Goal: Transaction & Acquisition: Purchase product/service

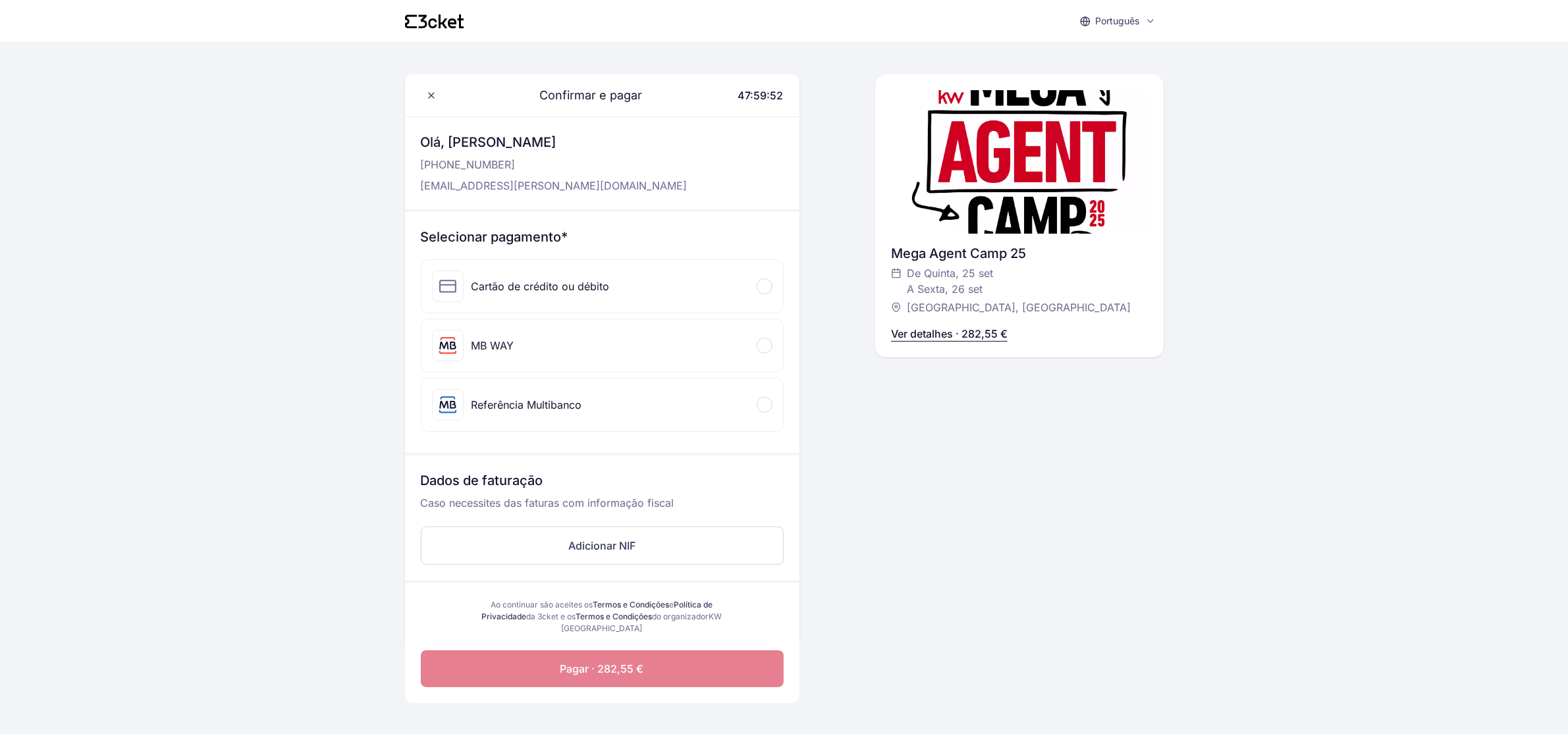
click at [545, 406] on div "Referência Multibanco" at bounding box center [527, 405] width 111 height 16
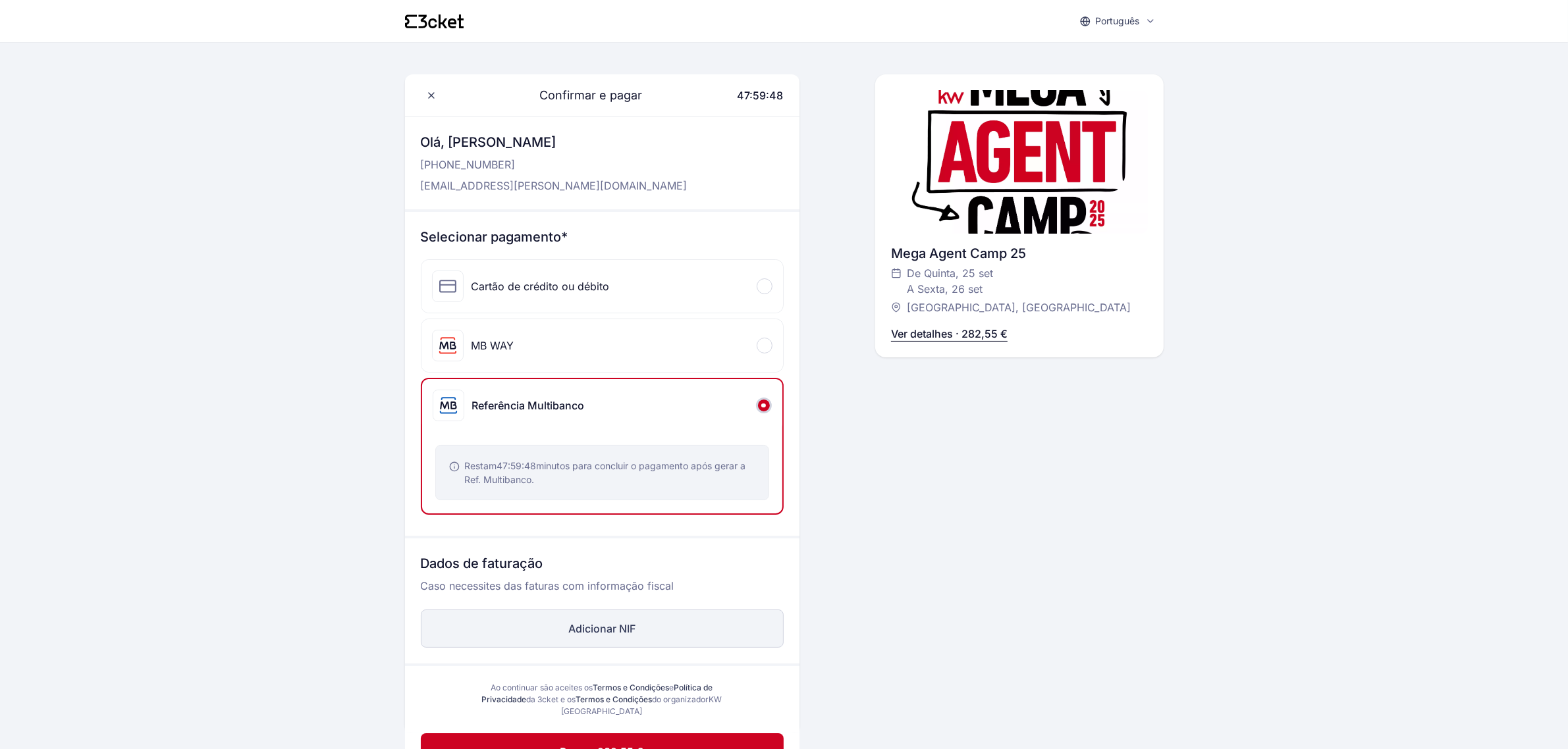
click at [623, 631] on button "Adicionar NIF" at bounding box center [601, 628] width 363 height 38
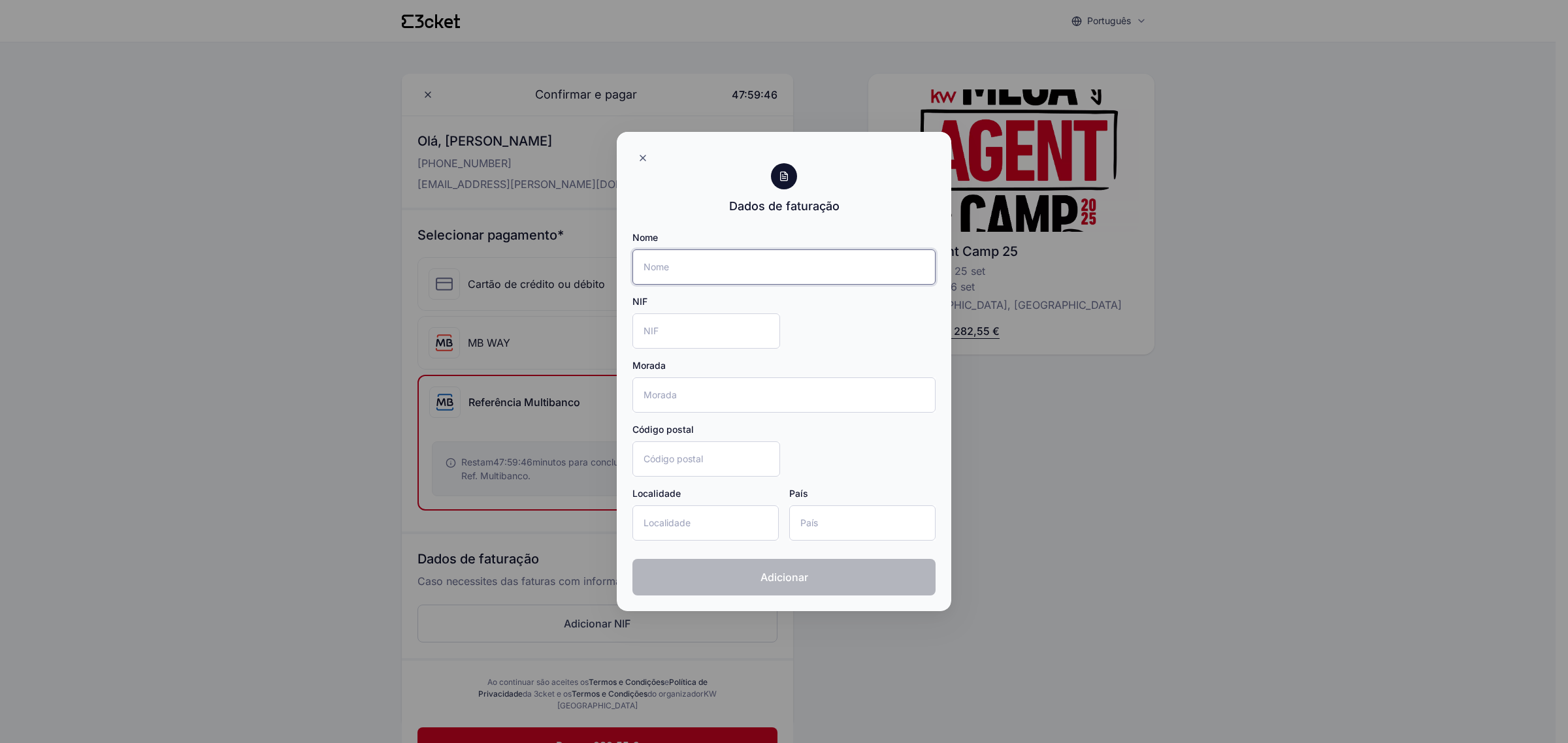
click at [743, 268] on input "Nome" at bounding box center [783, 266] width 303 height 35
type input "Talentos de Andromeda - Mediação Imobiliária, Lda."
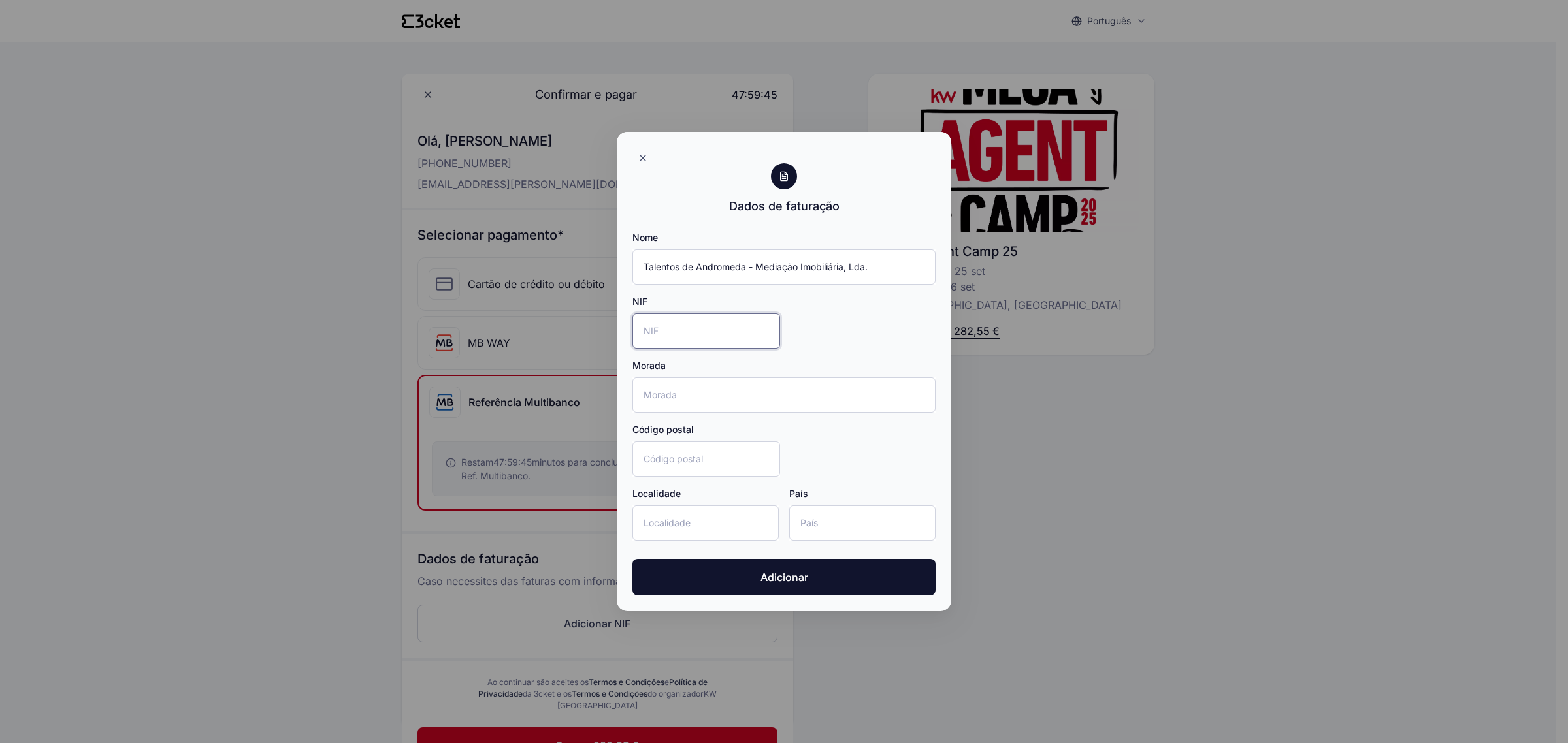
click at [687, 329] on input "NIF" at bounding box center [705, 330] width 147 height 35
type input "513689206"
drag, startPoint x: 696, startPoint y: 386, endPoint x: 699, endPoint y: 394, distance: 8.5
click at [697, 393] on input "Morada" at bounding box center [783, 395] width 303 height 35
type input "Rua José Régio, Nº 1-B"
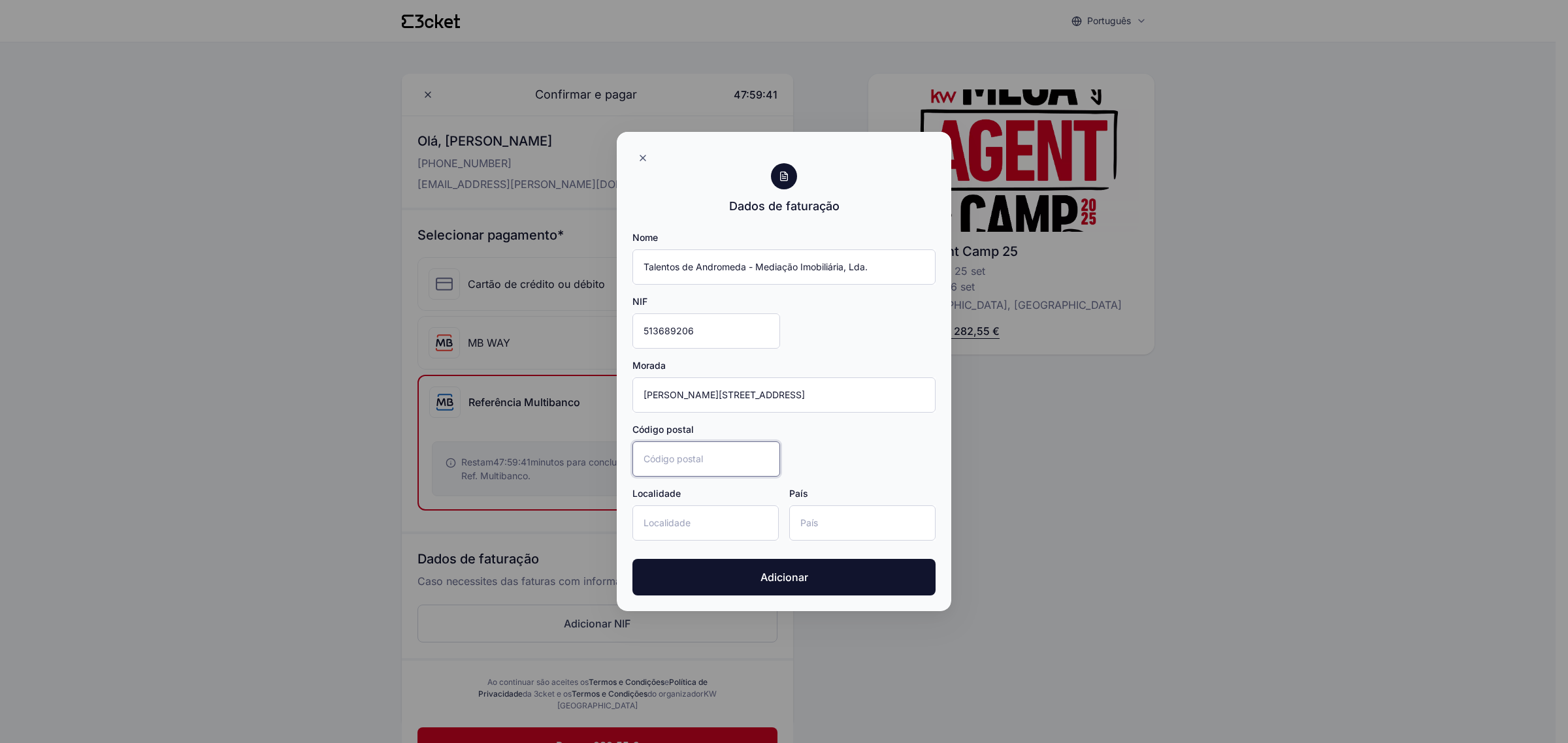
click at [666, 455] on input "Código postal" at bounding box center [705, 458] width 147 height 35
type input "2780-129"
click at [668, 530] on input "Localidade" at bounding box center [705, 522] width 146 height 35
type input "Oeiras"
click at [839, 518] on input "País" at bounding box center [863, 522] width 146 height 35
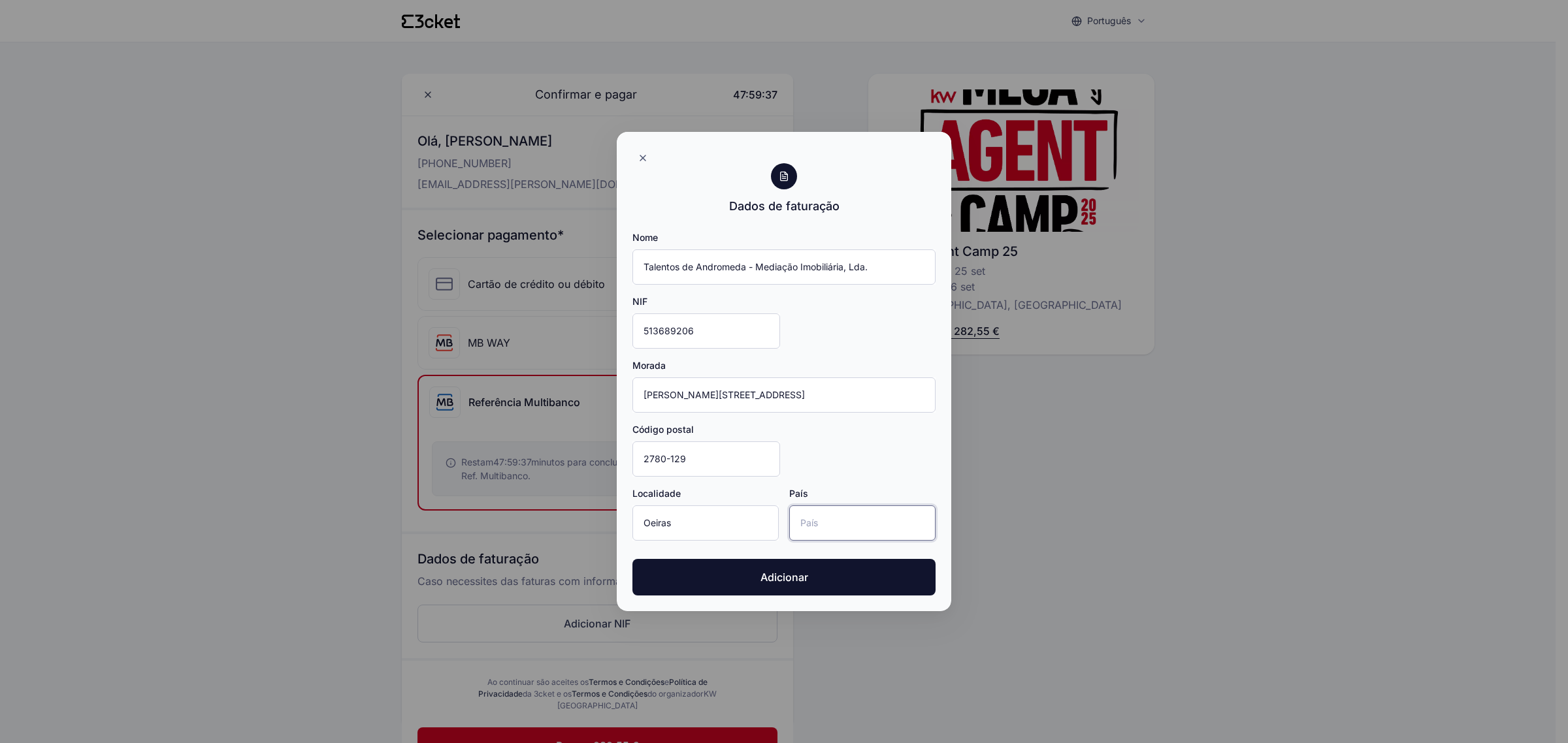
type input "Portugal"
click at [797, 578] on span "Adicionar" at bounding box center [783, 578] width 47 height 16
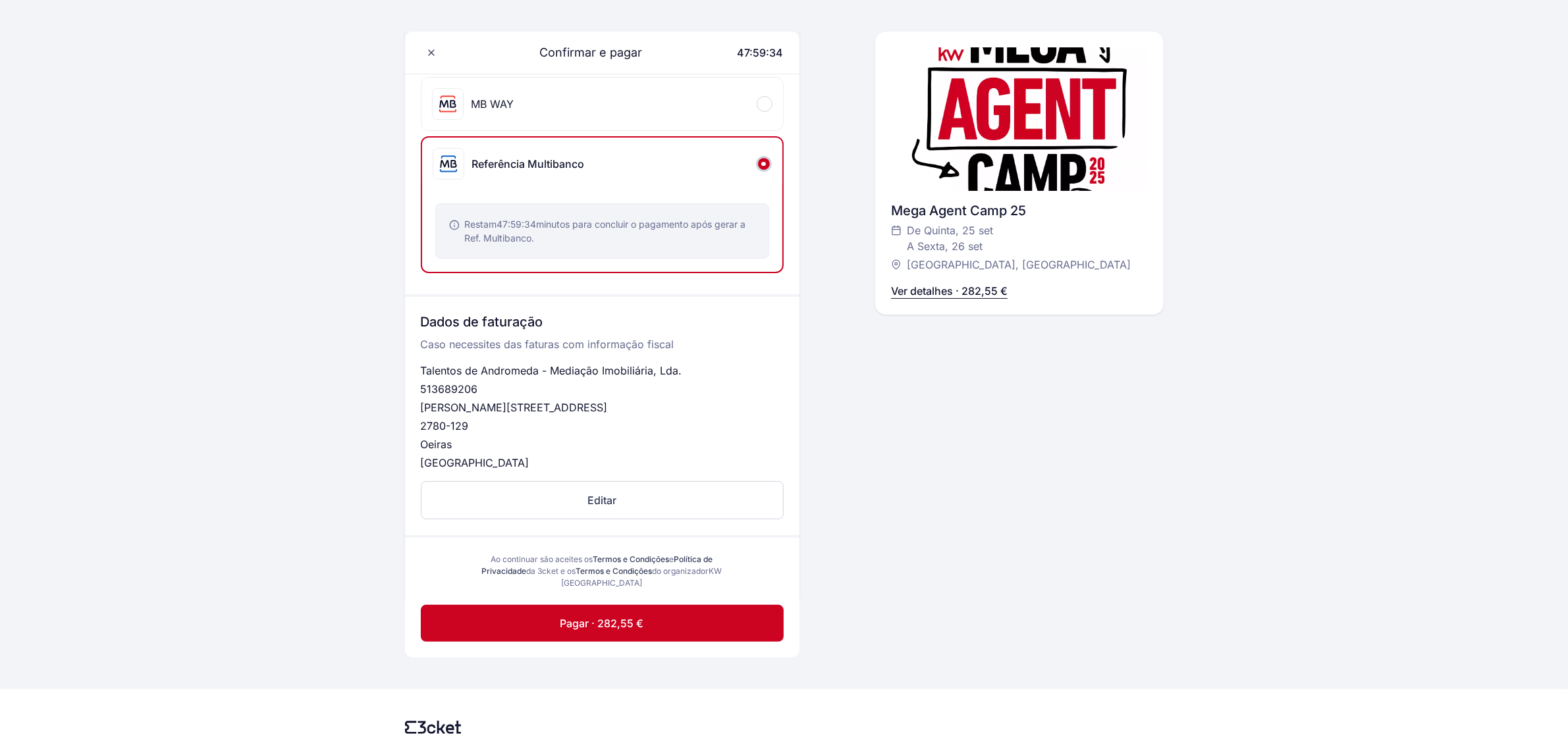
scroll to position [247, 0]
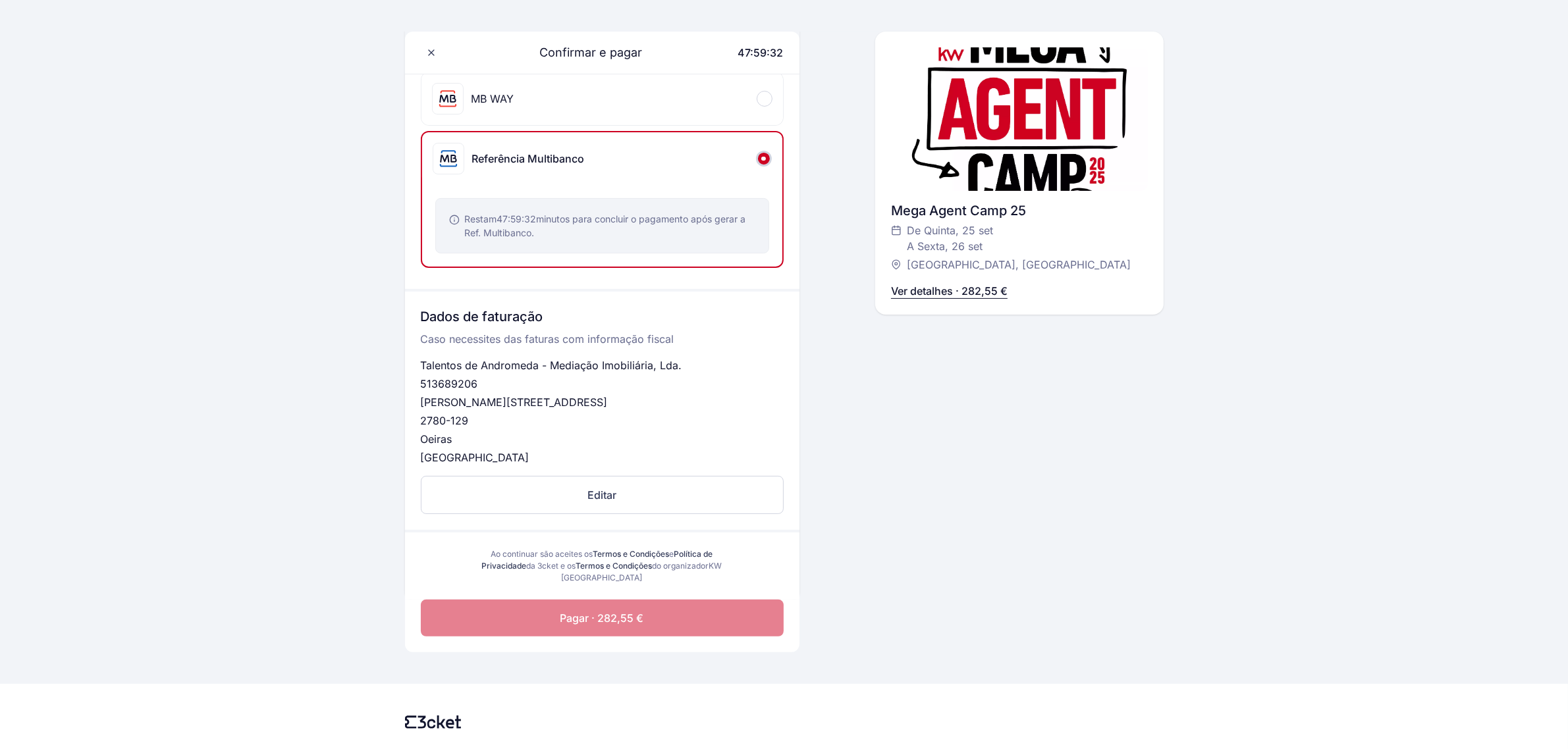
click at [598, 619] on span "Pagar · 282,55 €" at bounding box center [601, 618] width 84 height 16
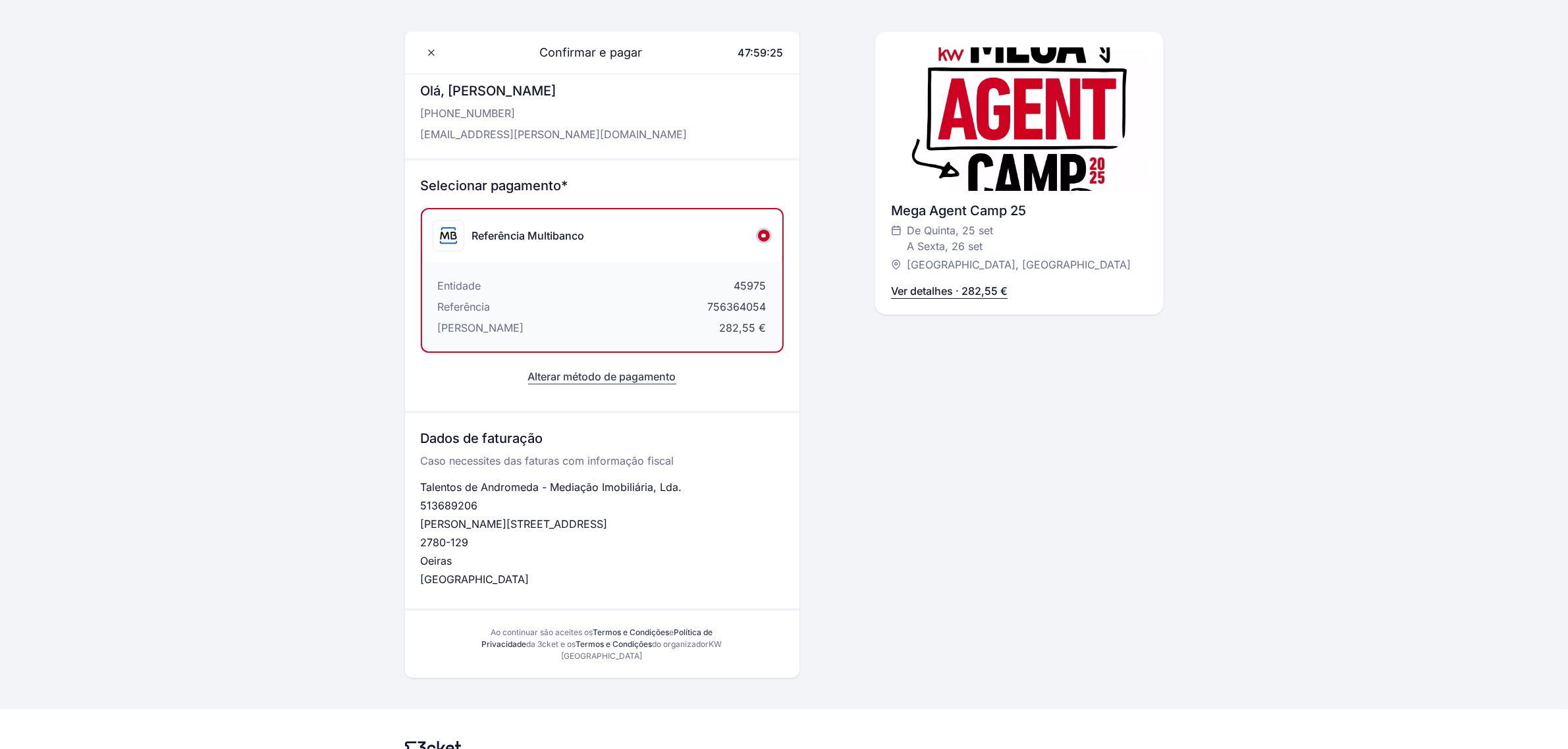
scroll to position [0, 0]
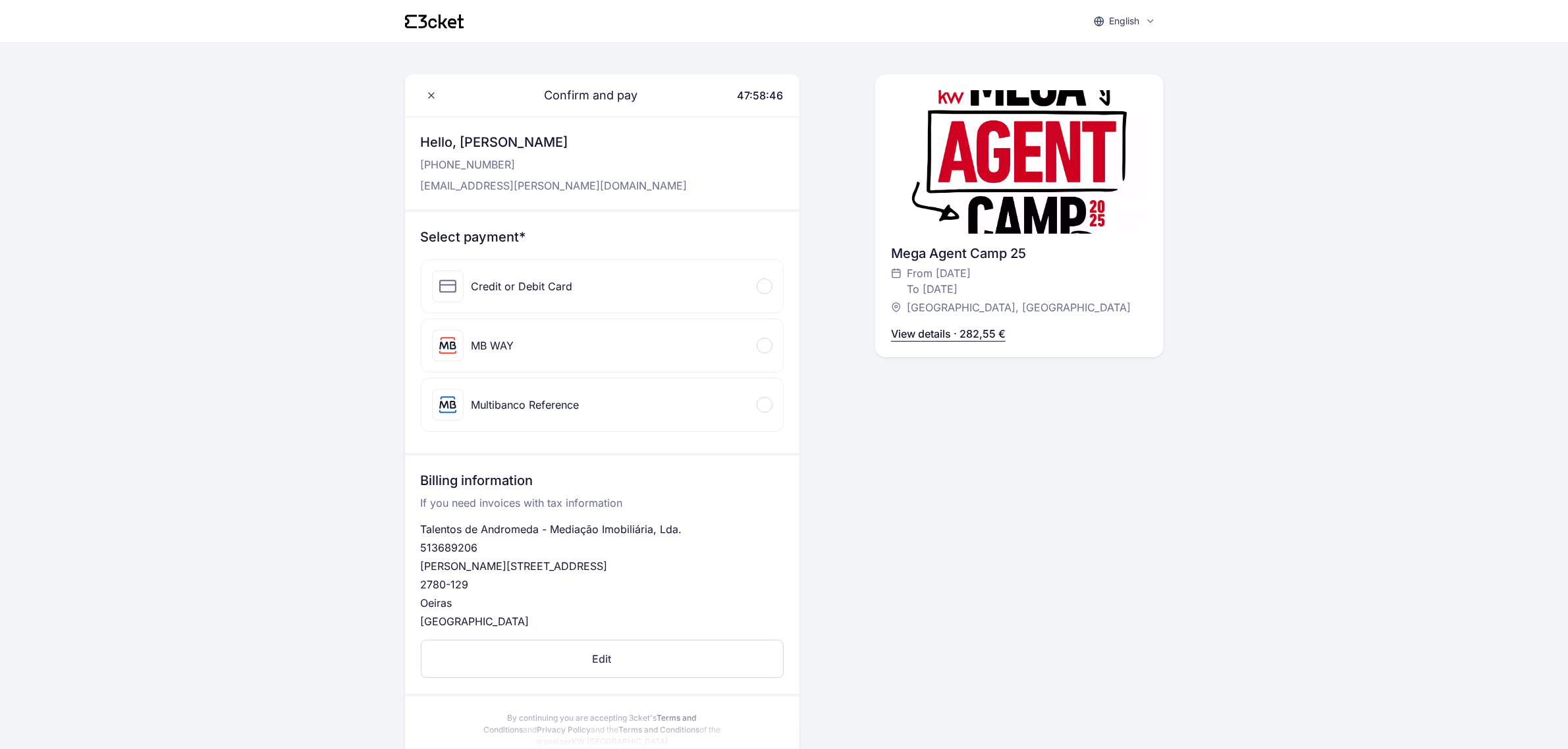
click at [541, 402] on div "Multibanco Reference" at bounding box center [526, 405] width 108 height 16
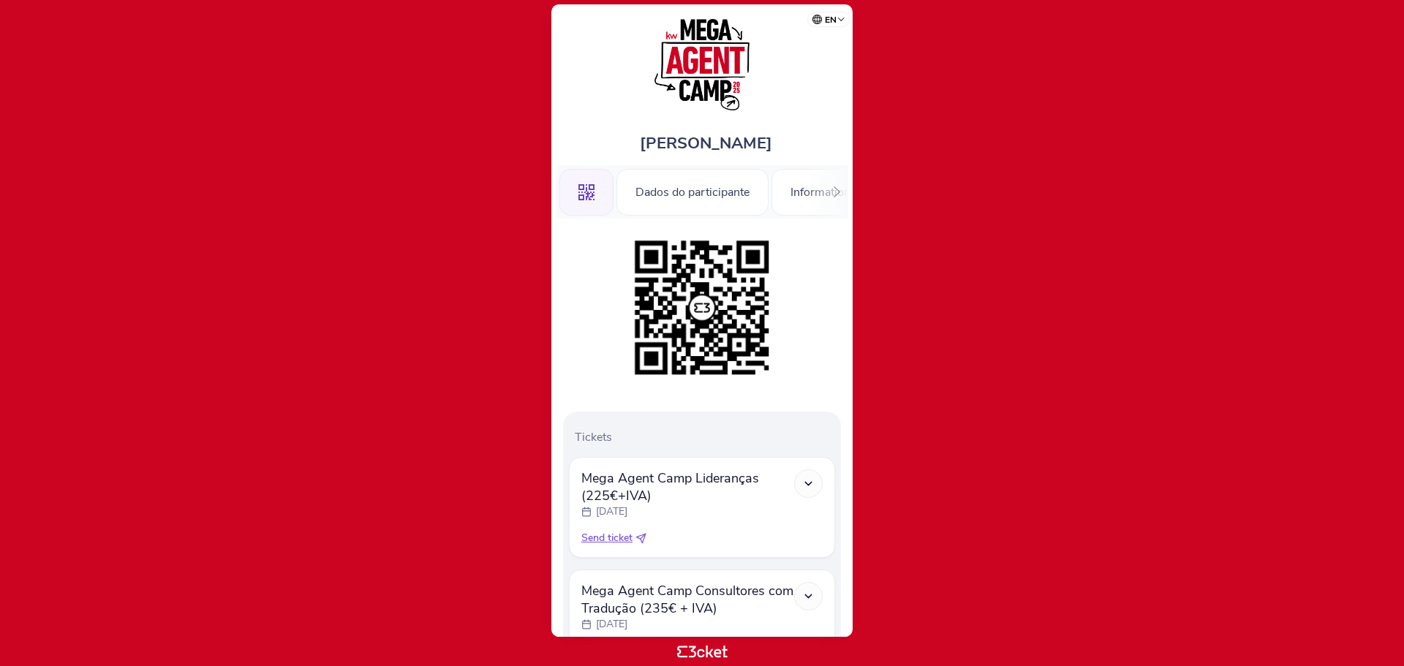
scroll to position [130, 0]
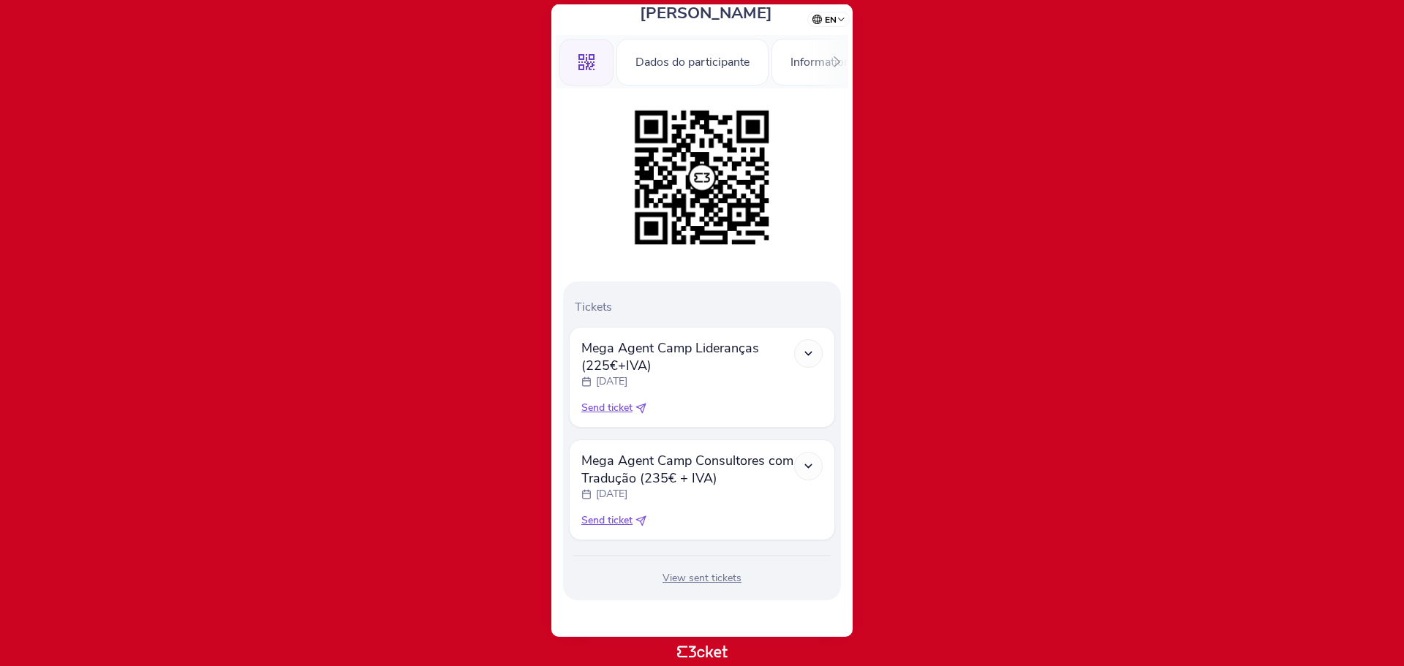
click at [609, 522] on span "Send ticket" at bounding box center [607, 520] width 51 height 15
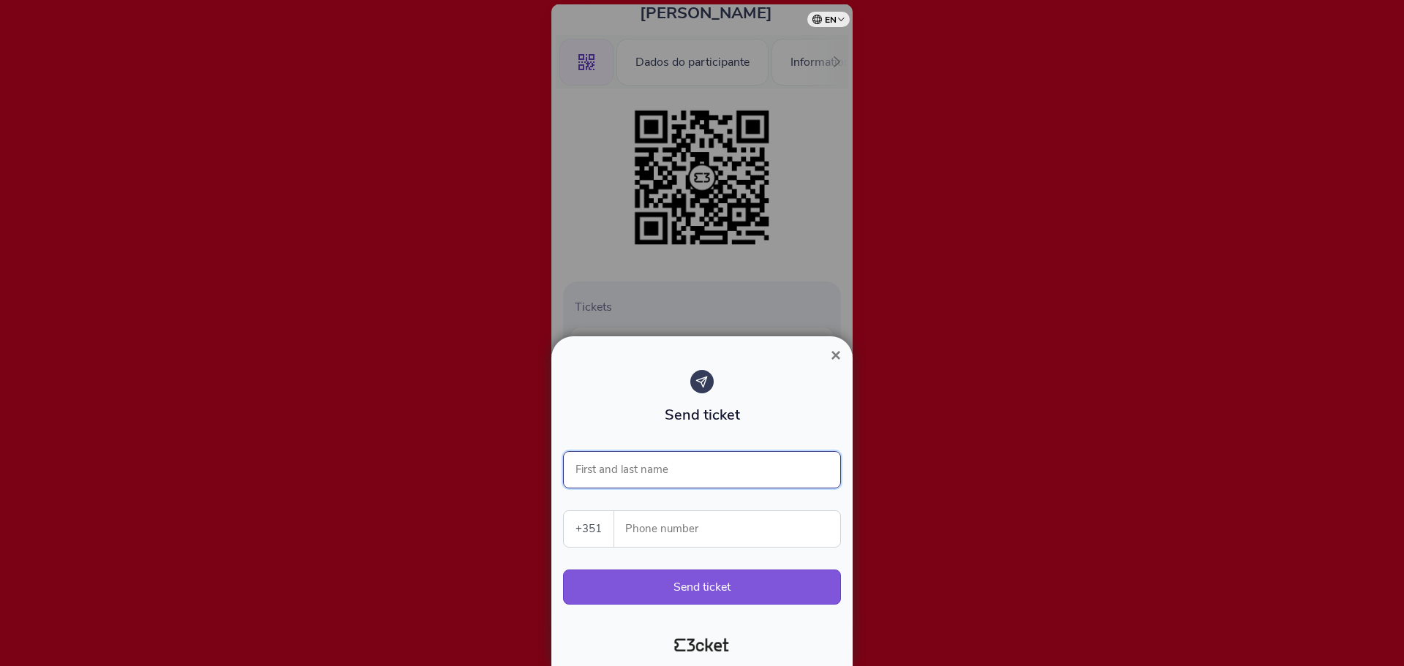
click at [647, 470] on input "First and last name" at bounding box center [702, 469] width 278 height 37
type input "[PERSON_NAME]"
click at [671, 526] on input "Phone number" at bounding box center [733, 529] width 214 height 36
type input "966262090"
click at [697, 585] on button "Send ticket" at bounding box center [702, 587] width 278 height 35
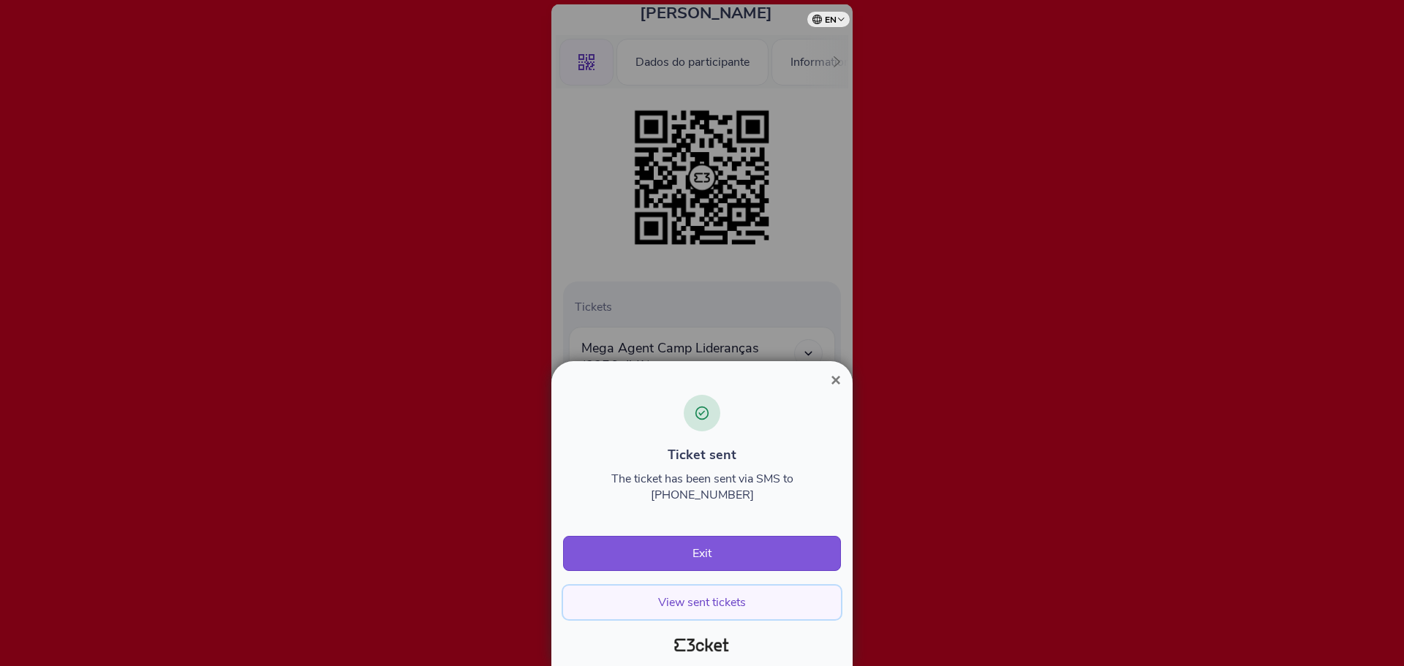
click at [739, 598] on button "View sent tickets" at bounding box center [702, 603] width 278 height 34
